Goal: Information Seeking & Learning: Learn about a topic

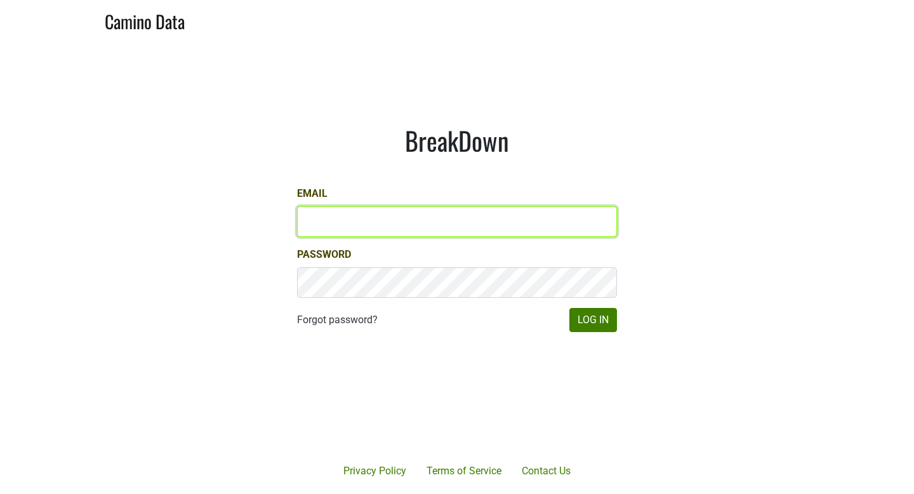
click at [340, 220] on input "Email" at bounding box center [457, 221] width 320 height 30
type input "shawn@gracefamilyvineyards.com"
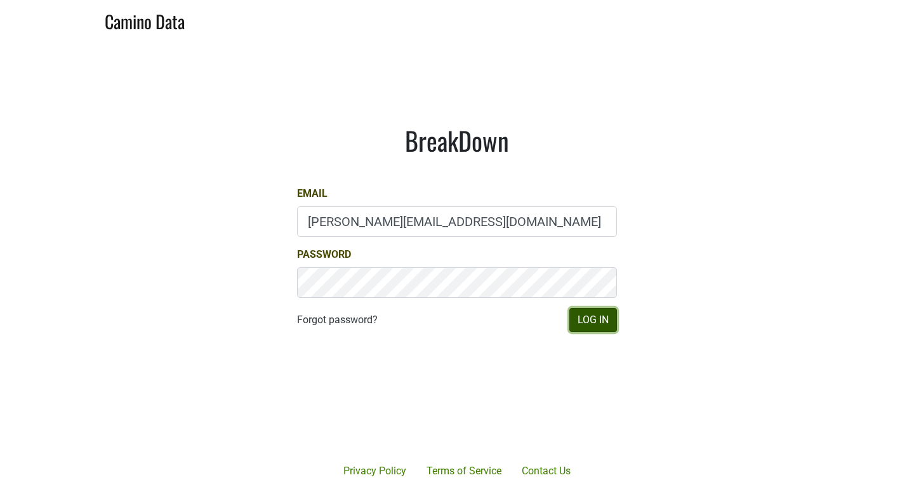
click at [596, 321] on button "Log In" at bounding box center [593, 320] width 48 height 24
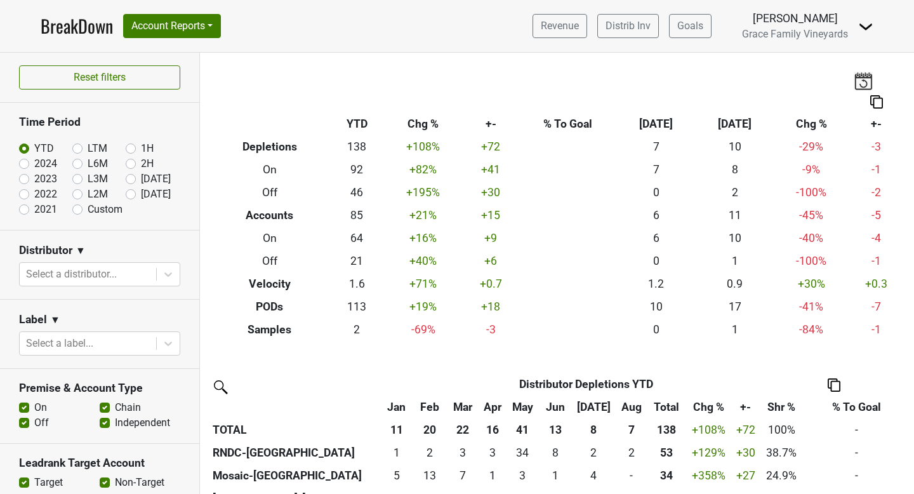
click at [871, 29] on img at bounding box center [865, 26] width 15 height 15
click at [828, 67] on link "Open Leadrank" at bounding box center [822, 72] width 100 height 20
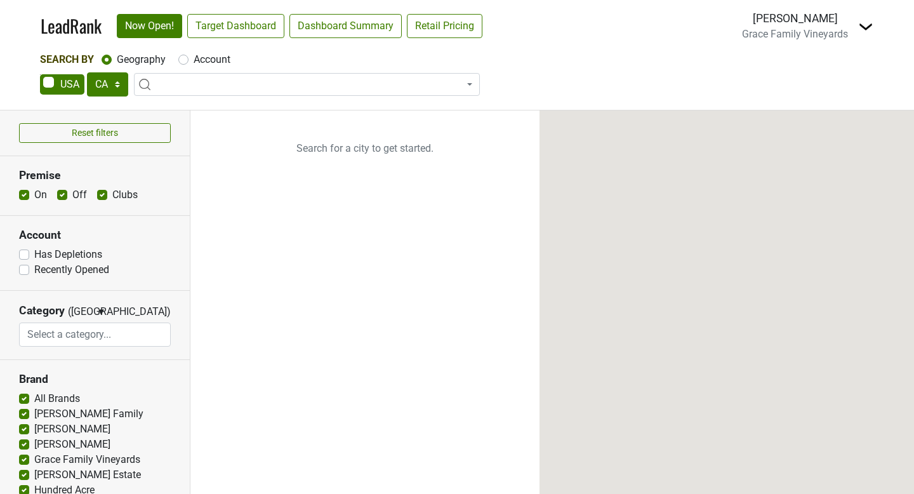
select select "CA"
select select
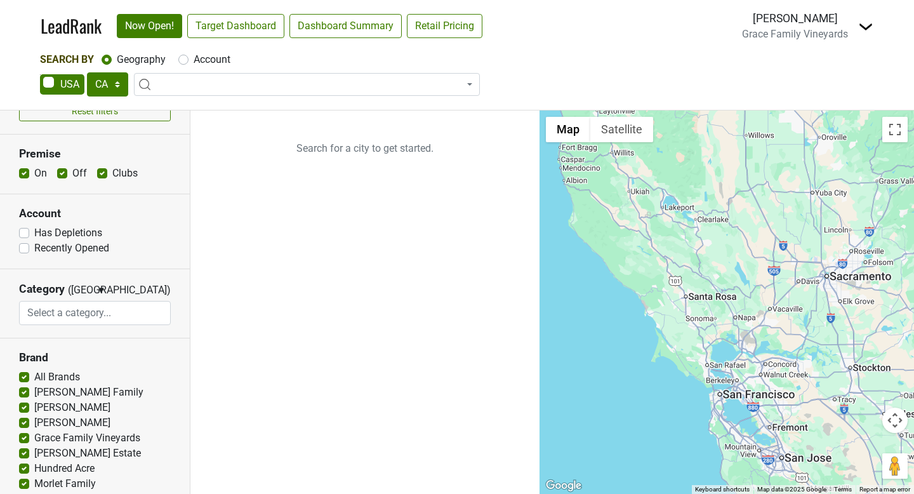
scroll to position [41, 0]
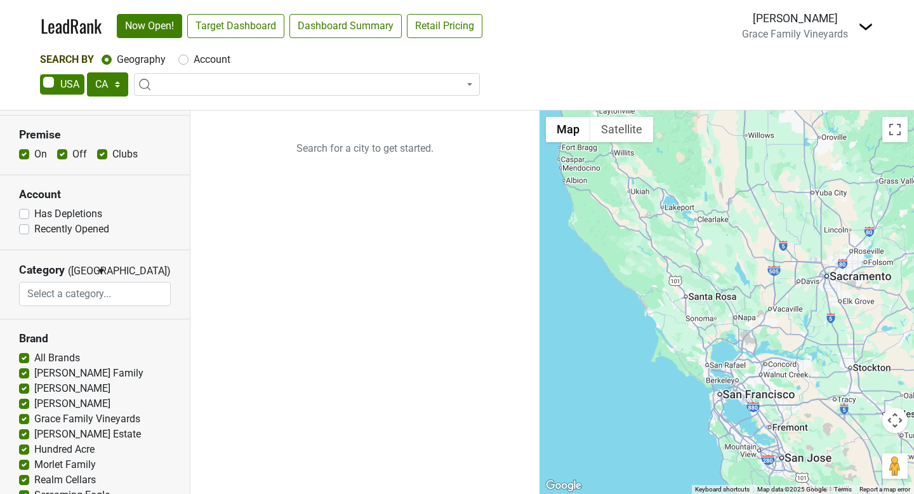
click at [210, 86] on span at bounding box center [307, 84] width 346 height 23
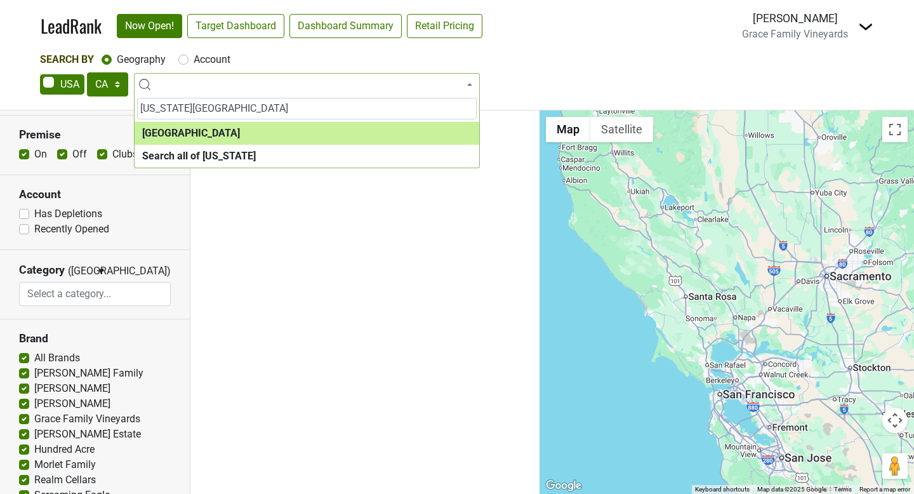
type input "[US_STATE][GEOGRAPHIC_DATA]"
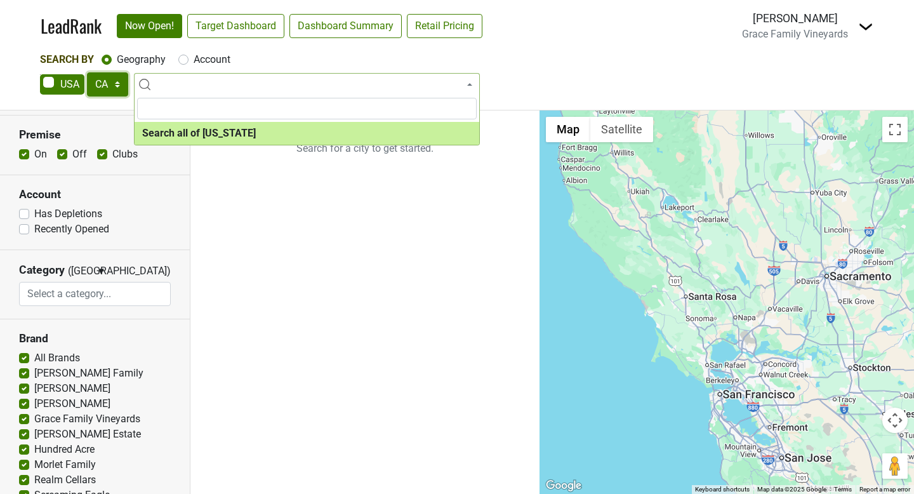
click at [111, 83] on select "AK AL AR AZ CA CO CT DC DE FL [GEOGRAPHIC_DATA] HI IA ID IL IN KS [GEOGRAPHIC_D…" at bounding box center [107, 84] width 41 height 24
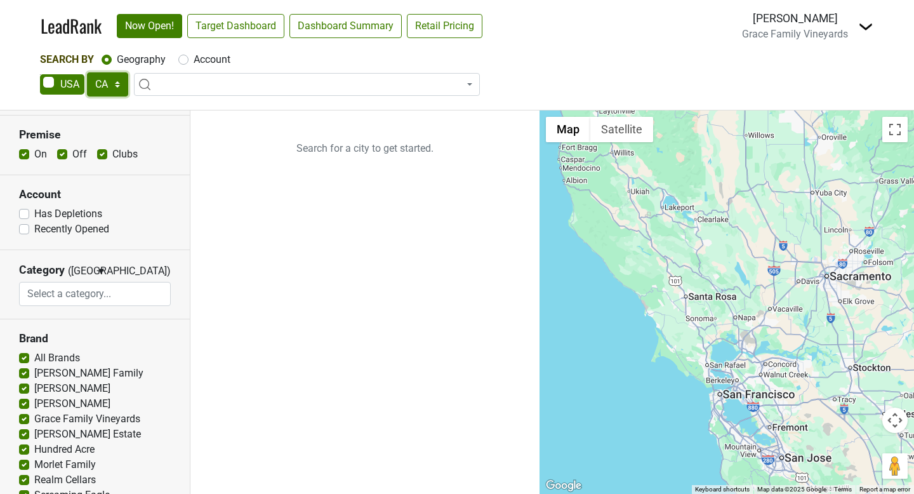
select select "DC"
click at [87, 72] on select "AK AL AR AZ CA CO CT DC DE FL [GEOGRAPHIC_DATA] HI IA ID IL IN KS [GEOGRAPHIC_D…" at bounding box center [107, 84] width 41 height 24
type input "wash"
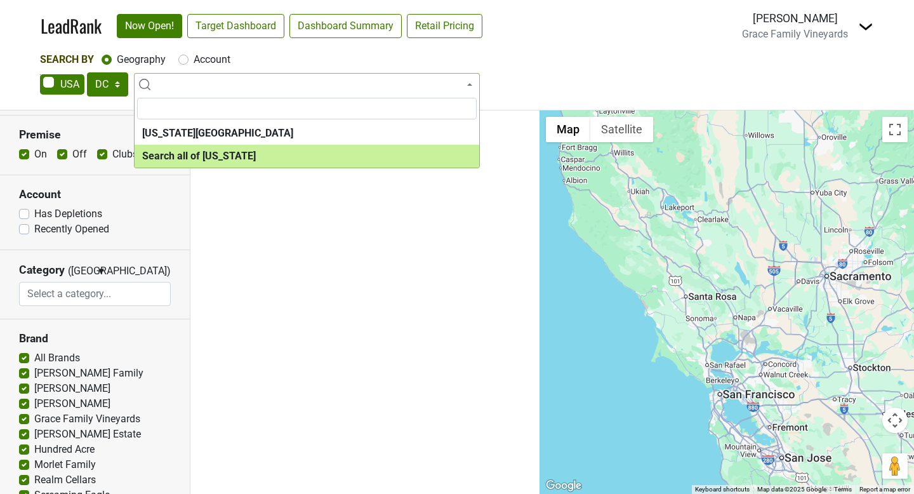
select select "ALL_DC"
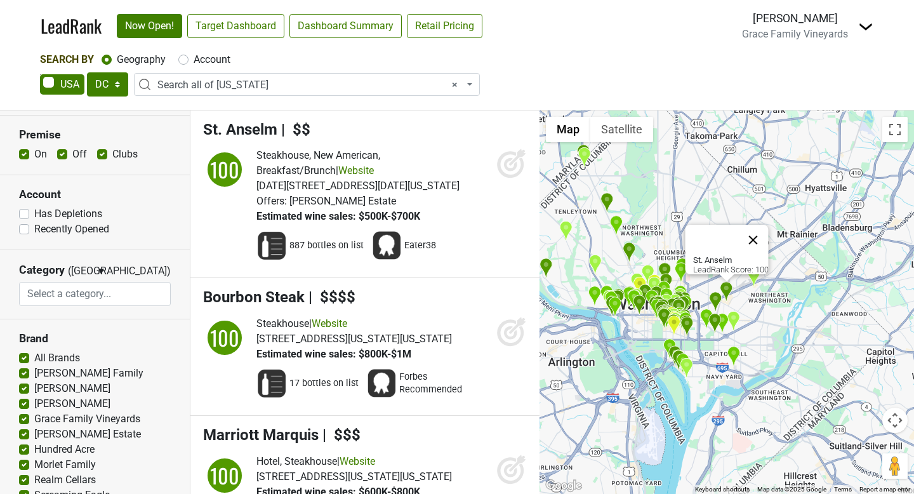
click at [761, 231] on button "Close" at bounding box center [753, 240] width 30 height 30
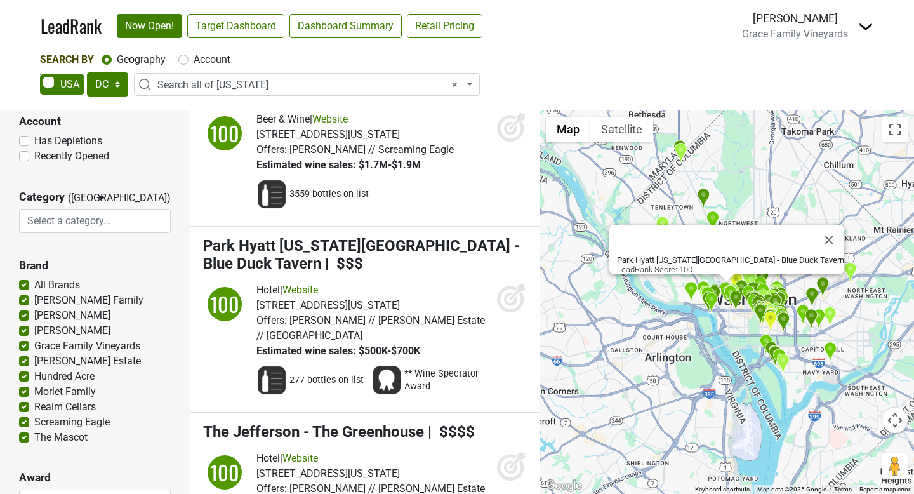
scroll to position [0, 0]
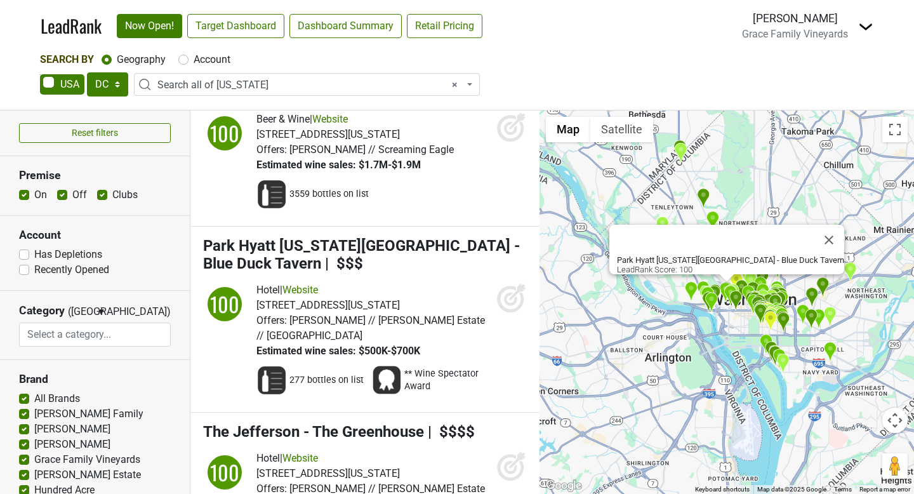
click at [72, 197] on label "Off" at bounding box center [79, 194] width 15 height 15
click at [63, 197] on input "Off" at bounding box center [62, 193] width 10 height 13
checkbox input "false"
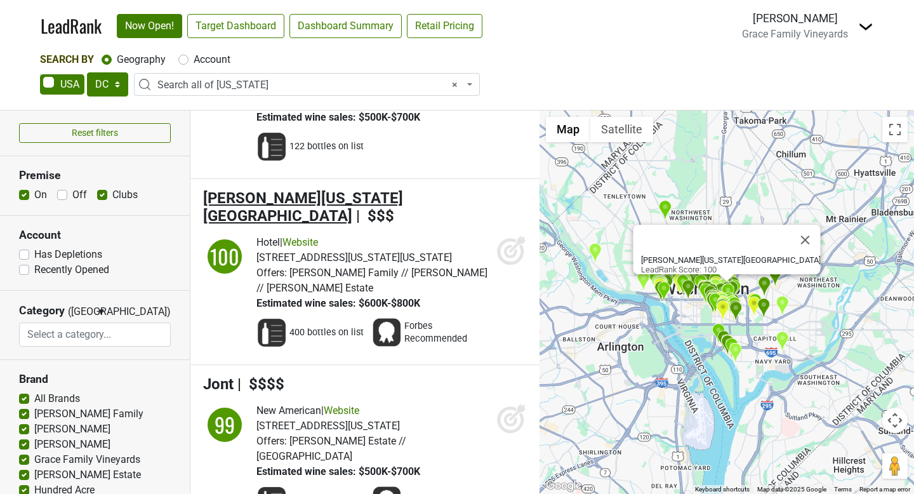
scroll to position [2395, 0]
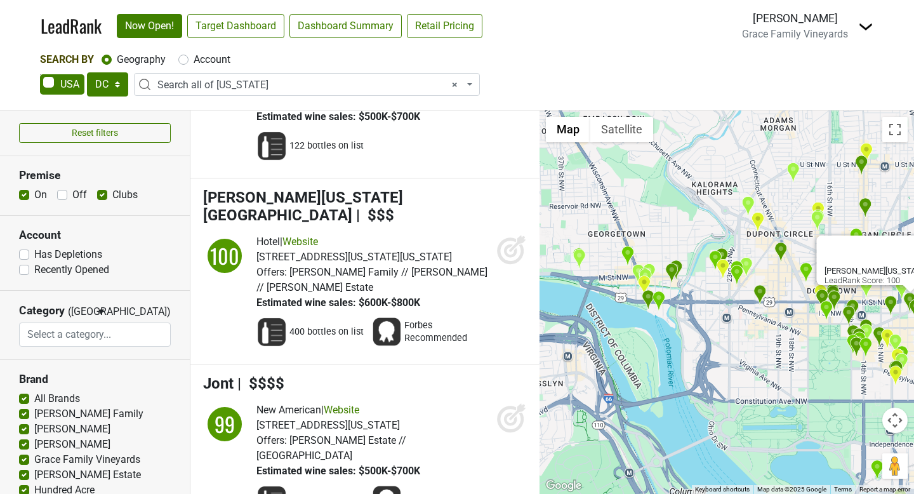
drag, startPoint x: 666, startPoint y: 271, endPoint x: 687, endPoint y: 338, distance: 70.5
click at [687, 338] on div "[PERSON_NAME][US_STATE] DC LeadRank Score: 100" at bounding box center [727, 301] width 374 height 383
click at [722, 251] on img "Park Hyatt Washington DC - Blue Duck Tavern" at bounding box center [721, 258] width 13 height 21
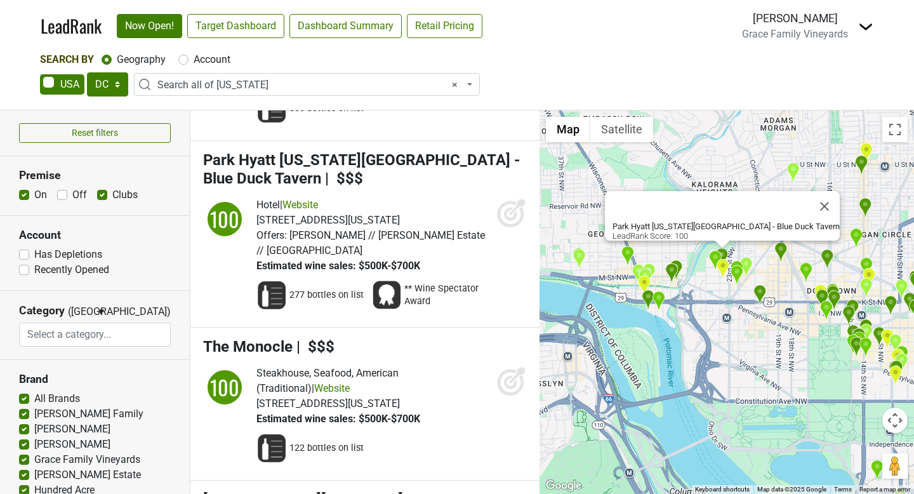
scroll to position [2090, 0]
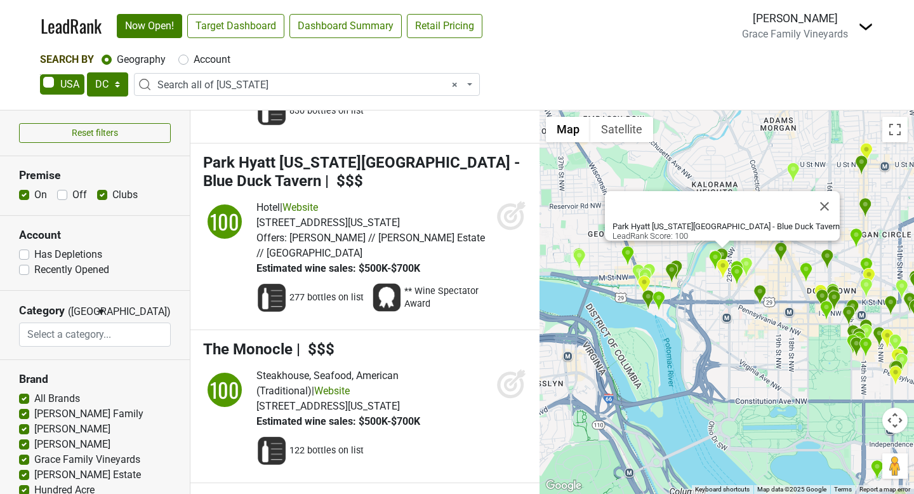
click at [674, 272] on img "Bourbon Steak" at bounding box center [671, 273] width 13 height 21
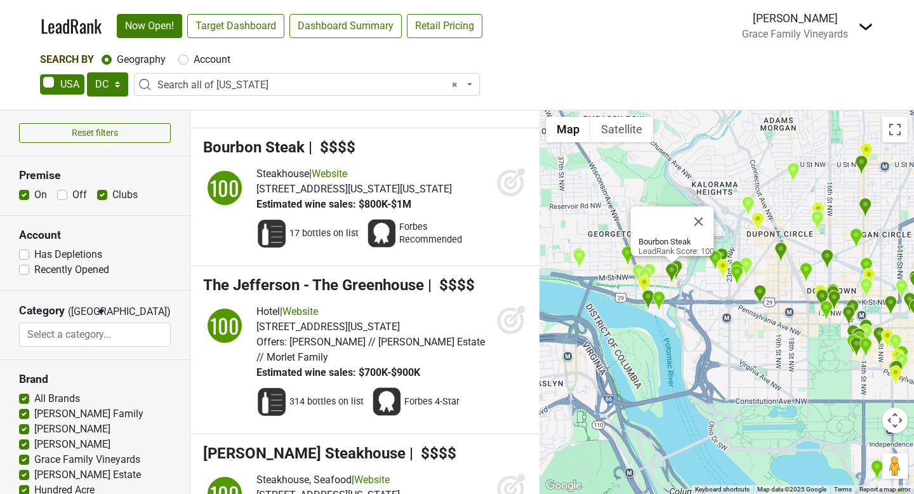
click at [679, 265] on img "Four Seasons Hotel Washington - Bourbon Steak" at bounding box center [676, 270] width 13 height 21
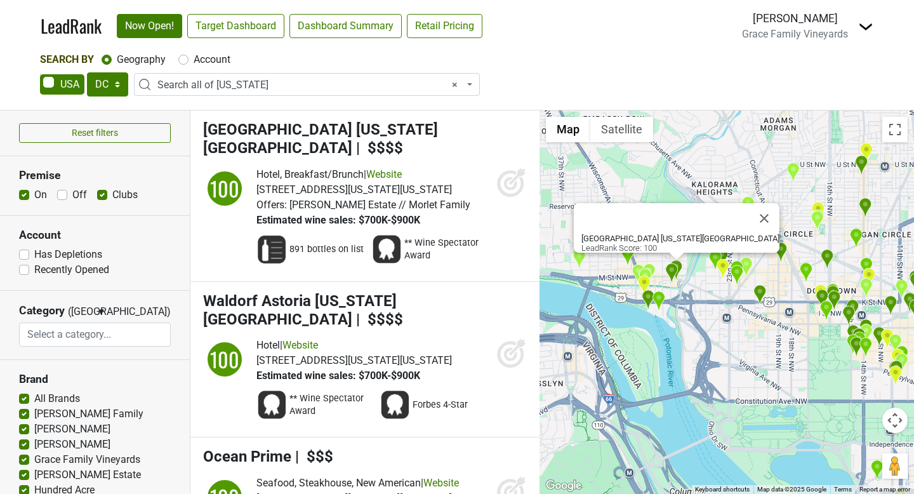
click at [646, 296] on img "Fiola Mare" at bounding box center [648, 299] width 13 height 21
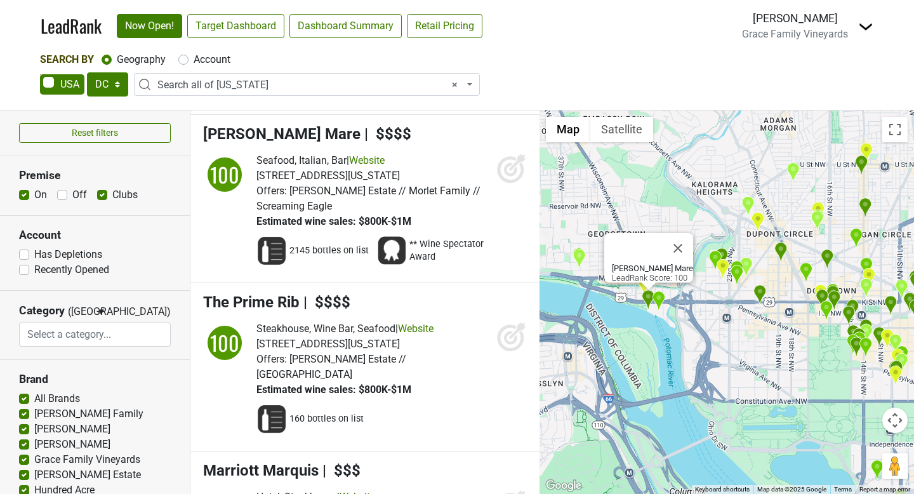
scroll to position [709, 0]
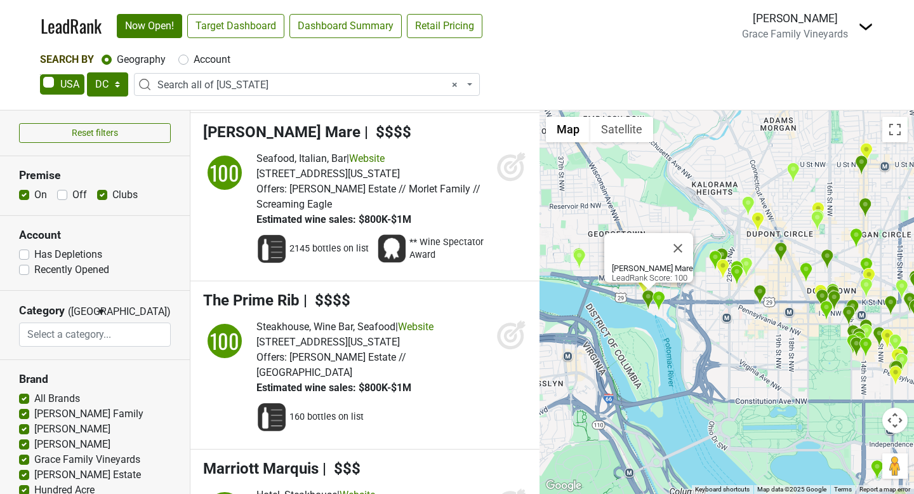
click at [649, 189] on div "[PERSON_NAME] Mare LeadRank Score: 100" at bounding box center [727, 301] width 374 height 383
click at [676, 236] on button "Close" at bounding box center [678, 248] width 30 height 30
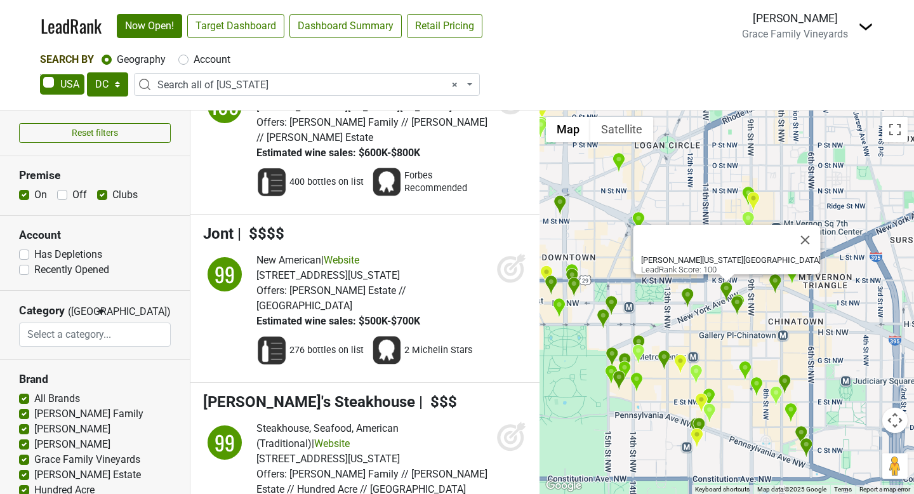
scroll to position [2546, 0]
